Goal: Transaction & Acquisition: Purchase product/service

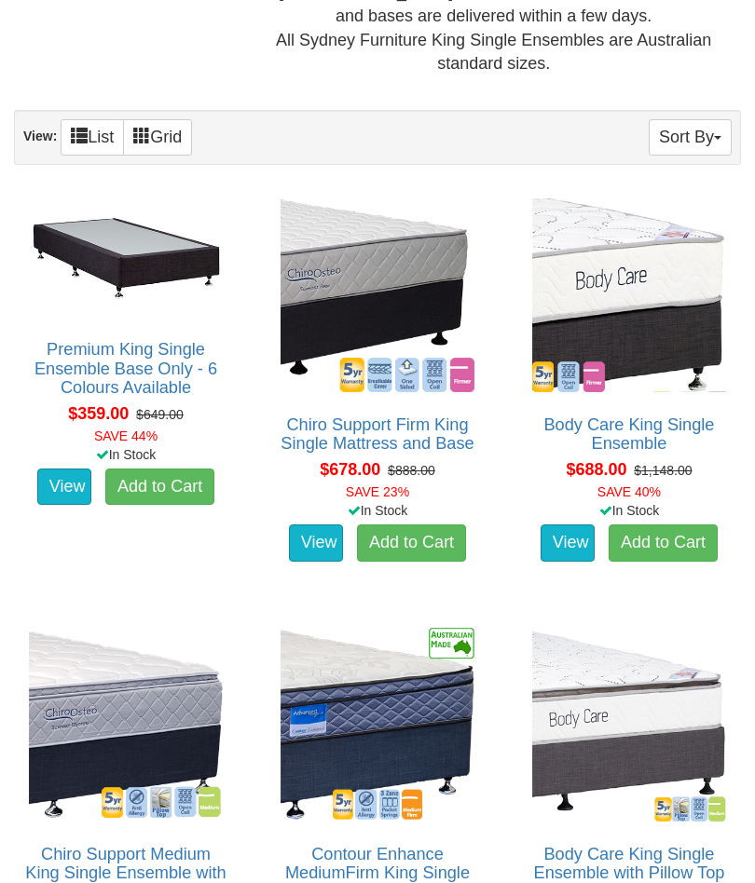
scroll to position [924, 0]
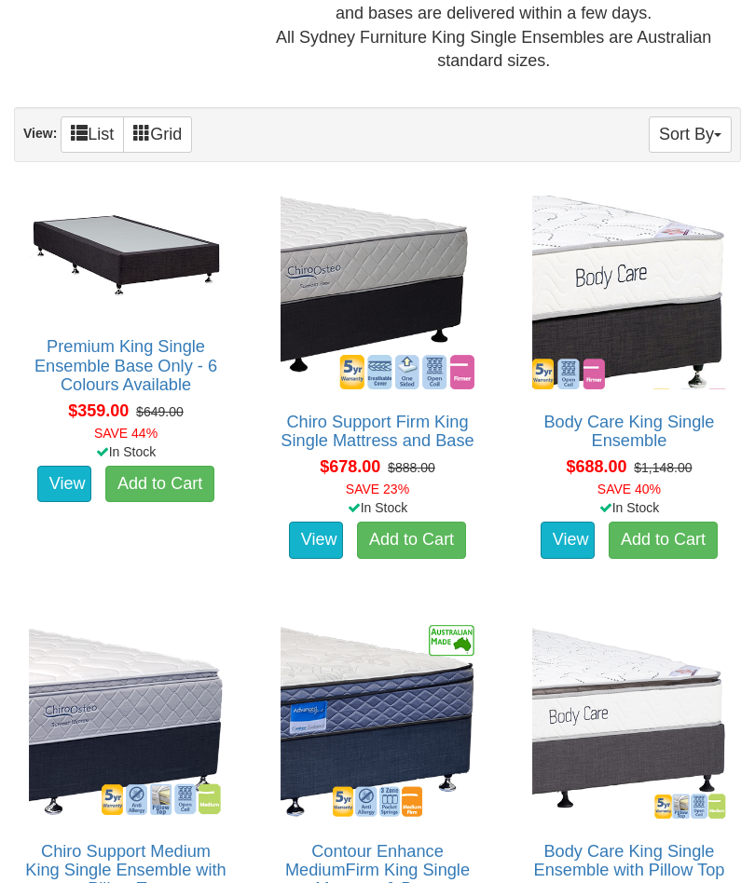
click at [334, 295] on img at bounding box center [377, 292] width 203 height 203
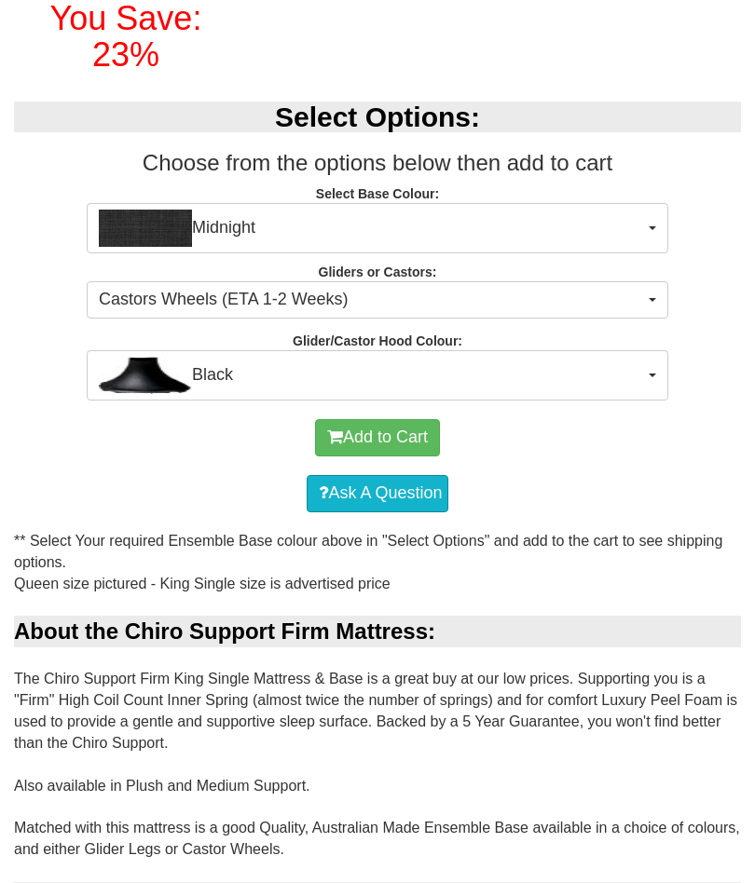
scroll to position [613, 0]
click at [562, 232] on span "Midnight" at bounding box center [371, 228] width 545 height 37
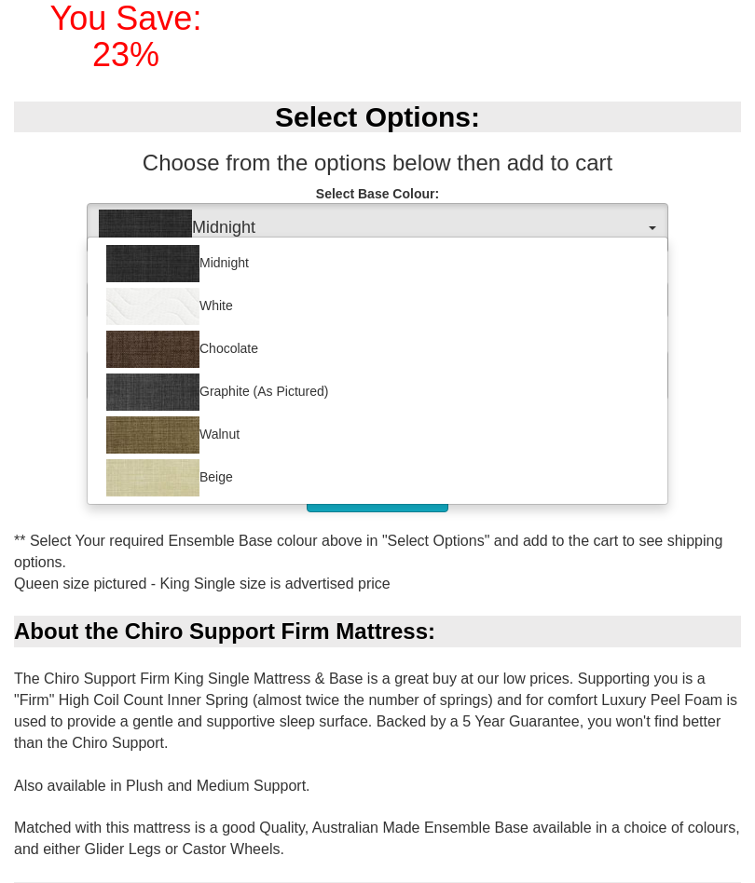
click at [32, 444] on div at bounding box center [377, 441] width 755 height 883
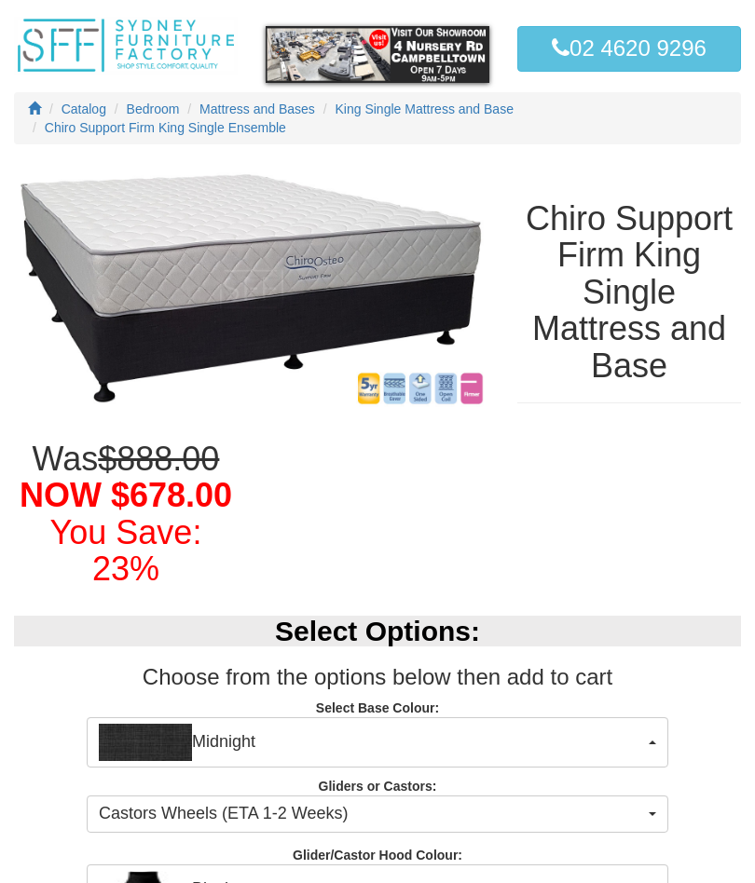
scroll to position [0, 0]
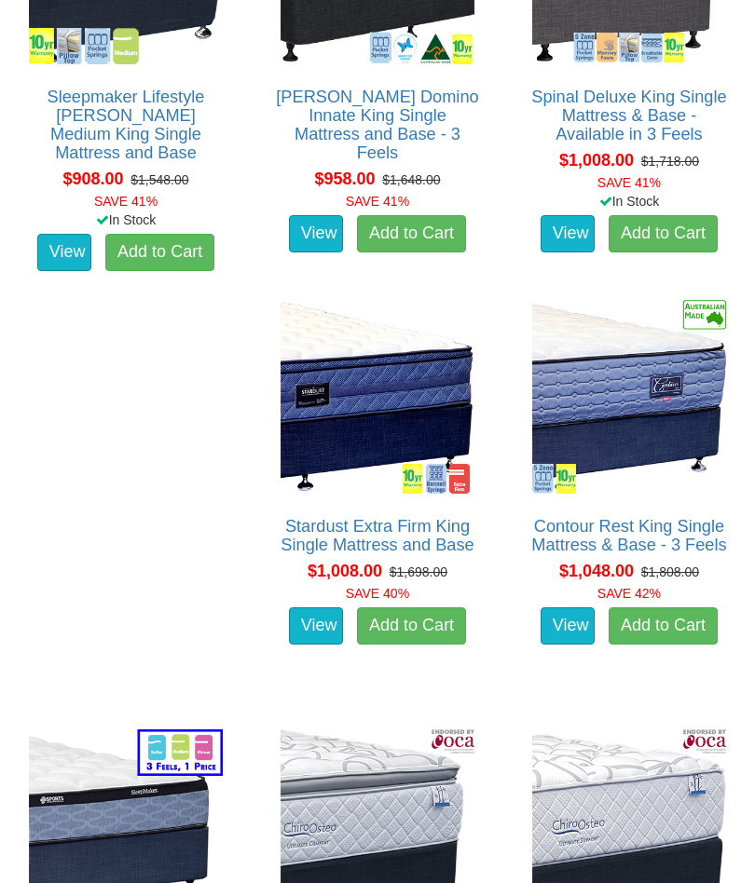
scroll to position [2543, 0]
